Goal: Use online tool/utility: Utilize a website feature to perform a specific function

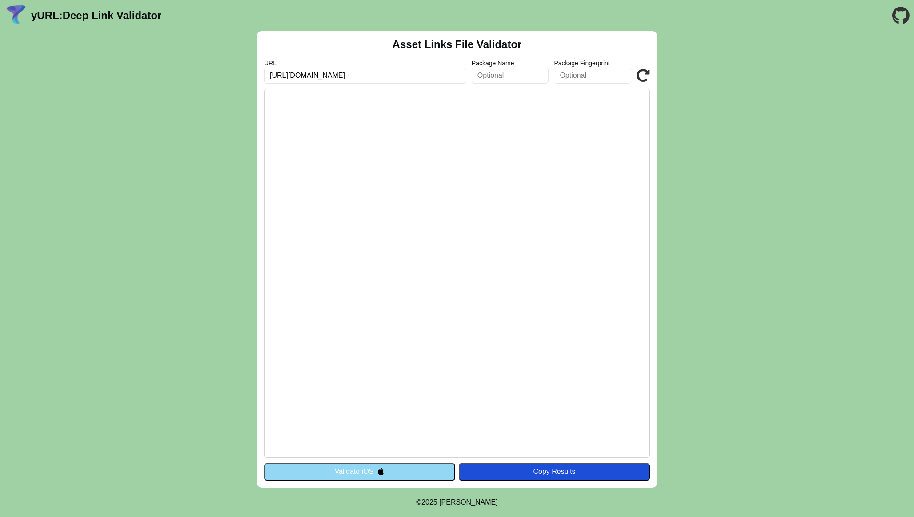
paste input "[DOMAIN_NAME]"
type input "[DOMAIN_NAME]"
click at [573, 71] on input "text" at bounding box center [592, 76] width 77 height 16
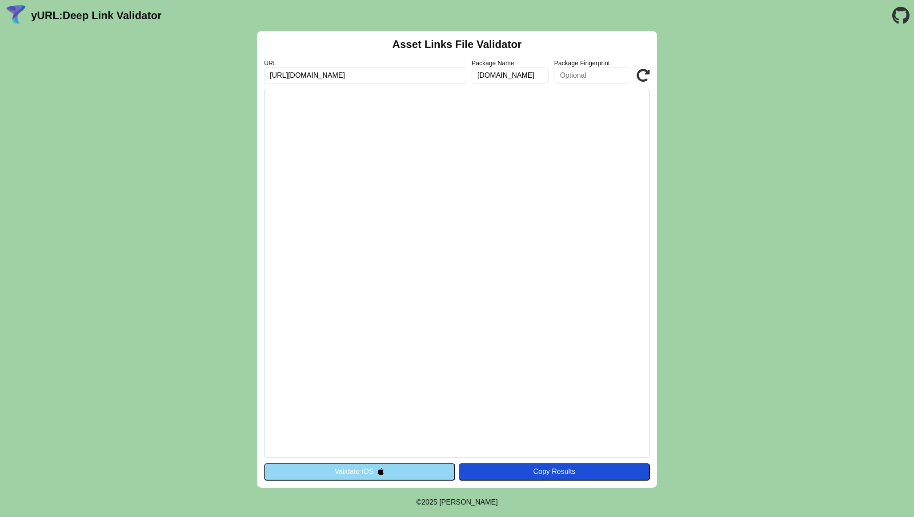
paste input "66:32:70:F3:EF:BE:C2:62:41:9D:E7:F6:30:01:BA:E0:F6:82:66:B1:84:79:1E:8F:76:D2:F…"
type input "66:32:70:F3:EF:BE:C2:62:41:9D:E7:F6:30:01:BA:E0:F6:82:66:B1:84:79:1E:8F:76:D2:F…"
click at [546, 182] on pre at bounding box center [457, 273] width 386 height 369
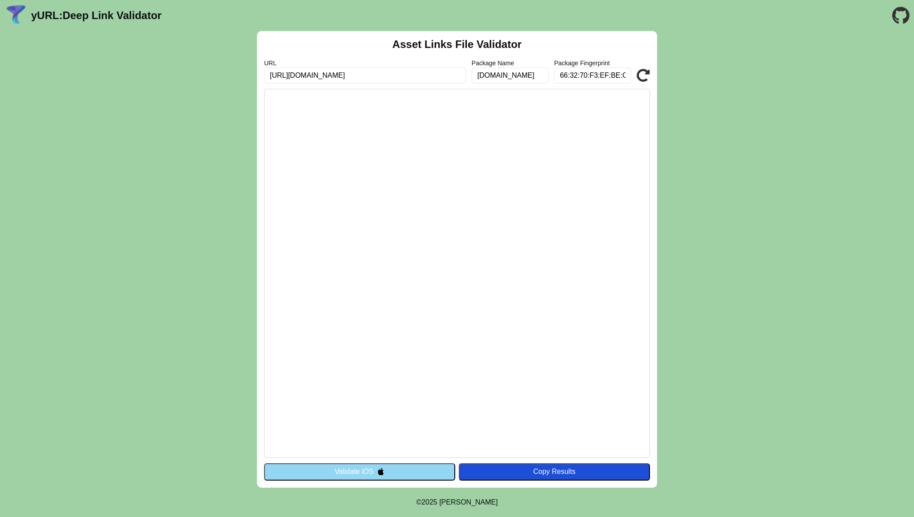
click at [641, 73] on icon at bounding box center [642, 75] width 13 height 13
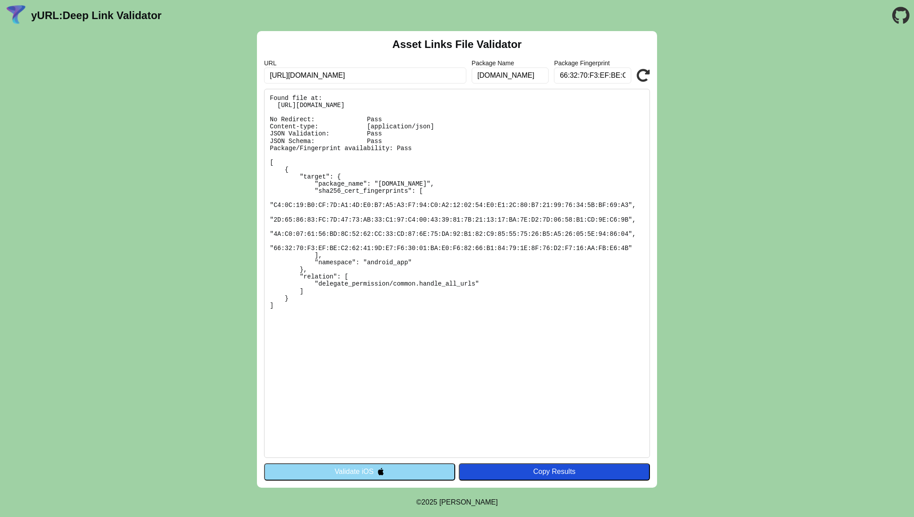
click at [440, 148] on pre "Found file at: https://open.dev.trustfactor.securityside.com/.well-known/assetl…" at bounding box center [457, 273] width 386 height 369
drag, startPoint x: 419, startPoint y: 301, endPoint x: 261, endPoint y: 95, distance: 259.3
click at [261, 95] on div "Asset Links File Validator URL https://open.dev.trustfactor.securityside.com Pa…" at bounding box center [457, 259] width 400 height 457
click at [352, 208] on pre "Found file at: https://open.dev.trustfactor.securityside.com/.well-known/assetl…" at bounding box center [457, 273] width 386 height 369
click at [395, 248] on pre "Found file at: https://open.dev.trustfactor.securityside.com/.well-known/assetl…" at bounding box center [457, 273] width 386 height 369
